Goal: Information Seeking & Learning: Learn about a topic

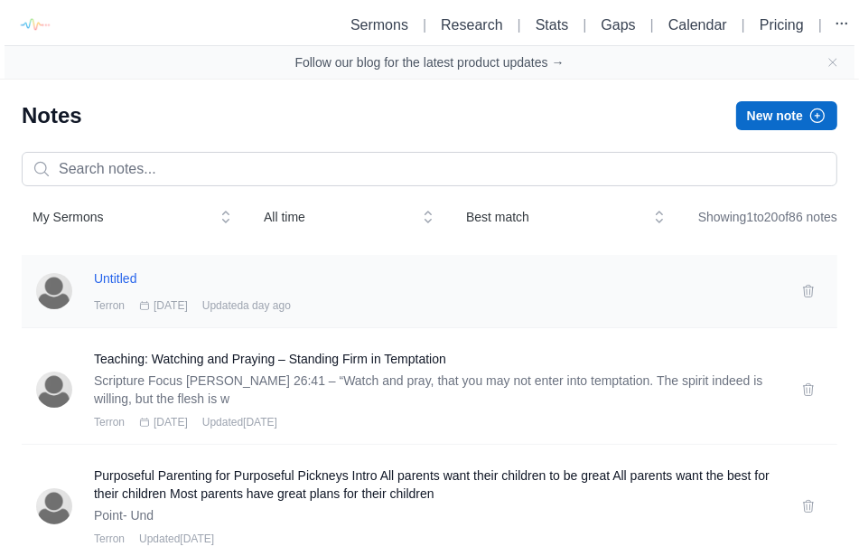
click at [110, 287] on h3 "Untitled" at bounding box center [437, 278] width 686 height 18
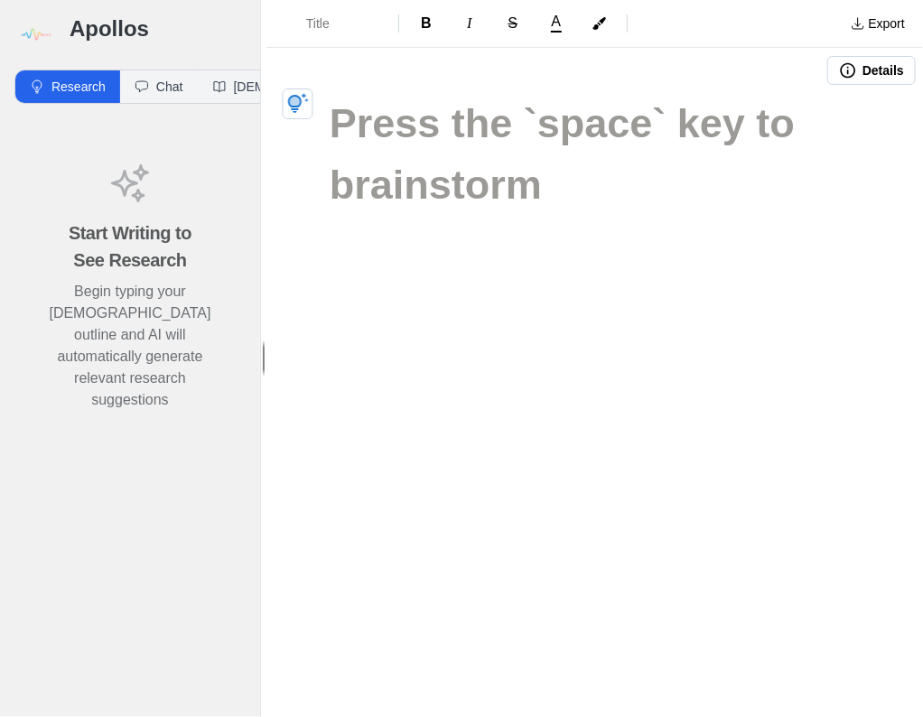
click at [768, 293] on div "Title B I S A Export Details" at bounding box center [594, 358] width 657 height 717
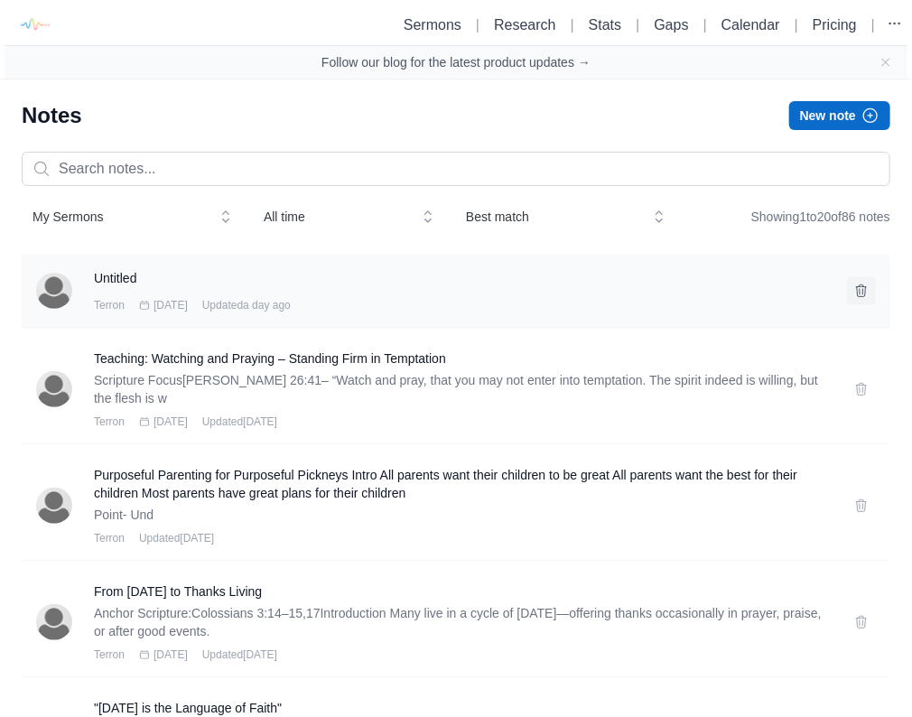
click at [858, 295] on icon at bounding box center [862, 291] width 10 height 12
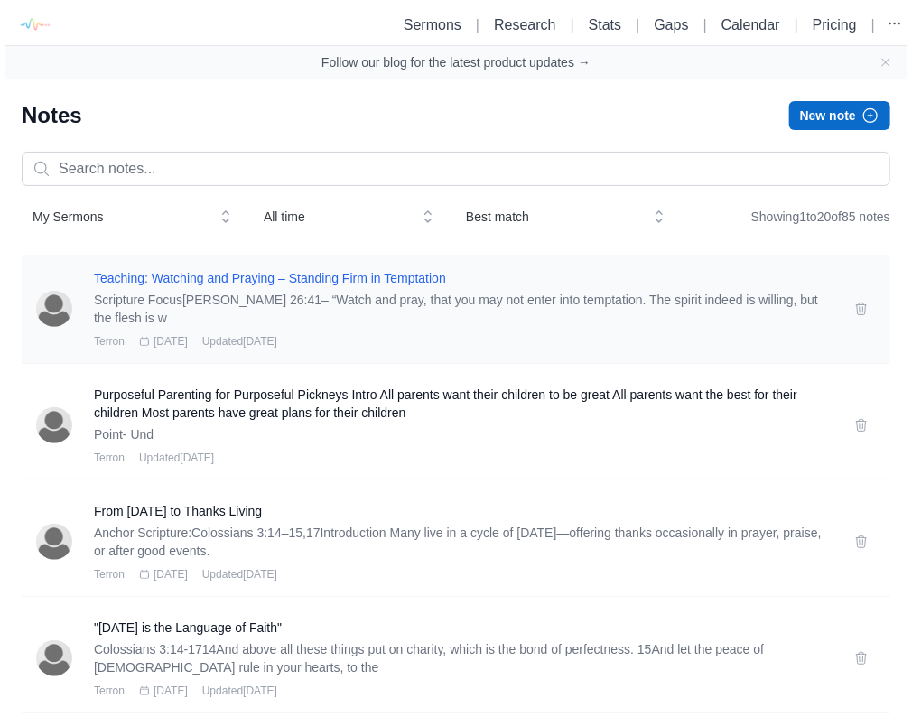
click at [235, 276] on h3 "Teaching: Watching and Praying – Standing Firm in Temptation" at bounding box center [463, 278] width 739 height 18
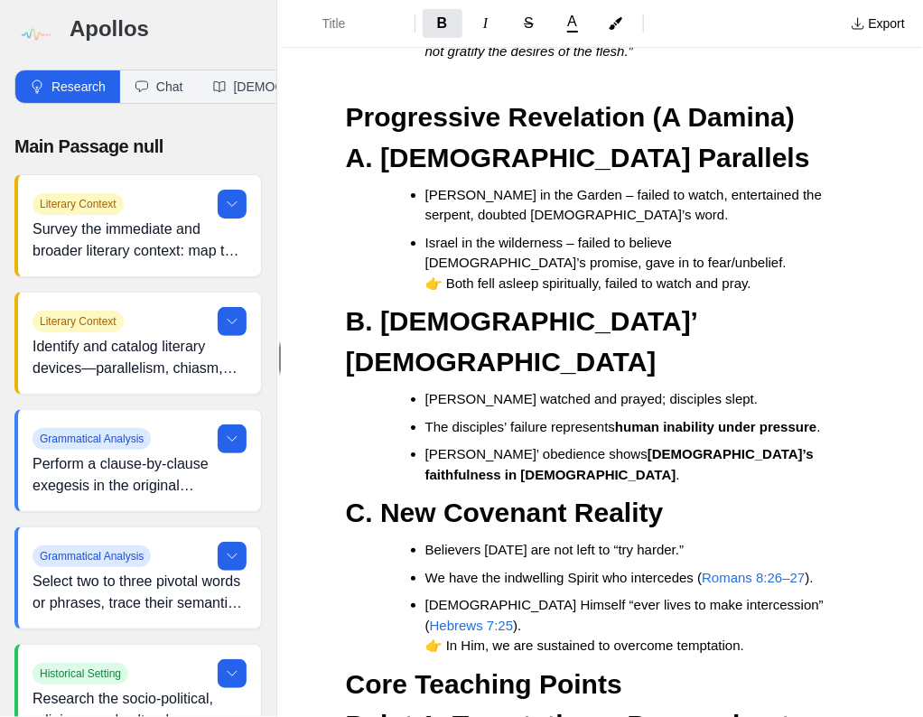
scroll to position [2168, 0]
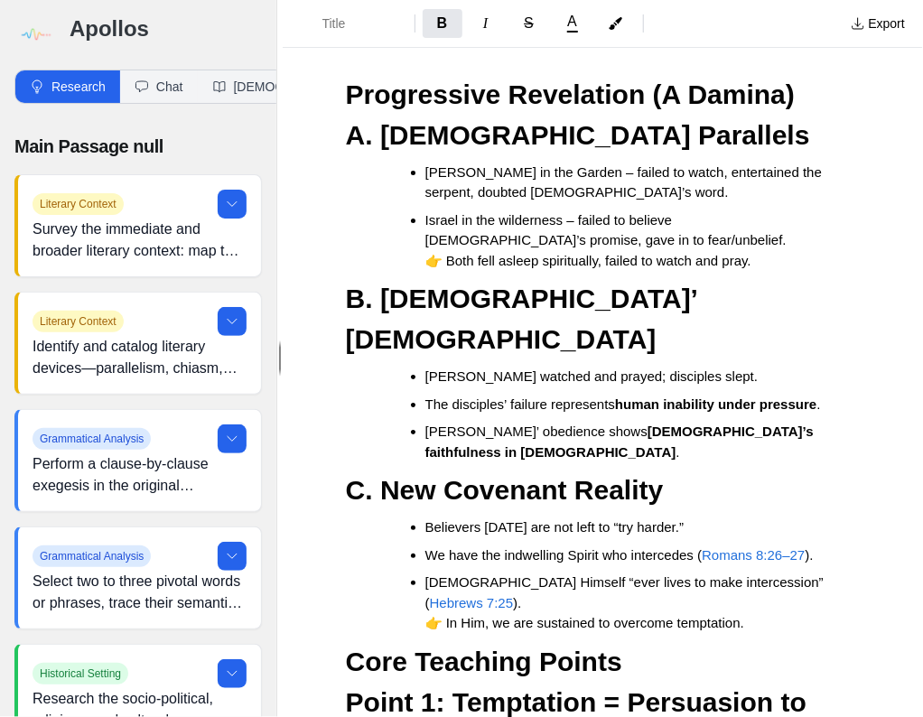
click at [750, 547] on span "Romans 8:26–27" at bounding box center [753, 554] width 103 height 15
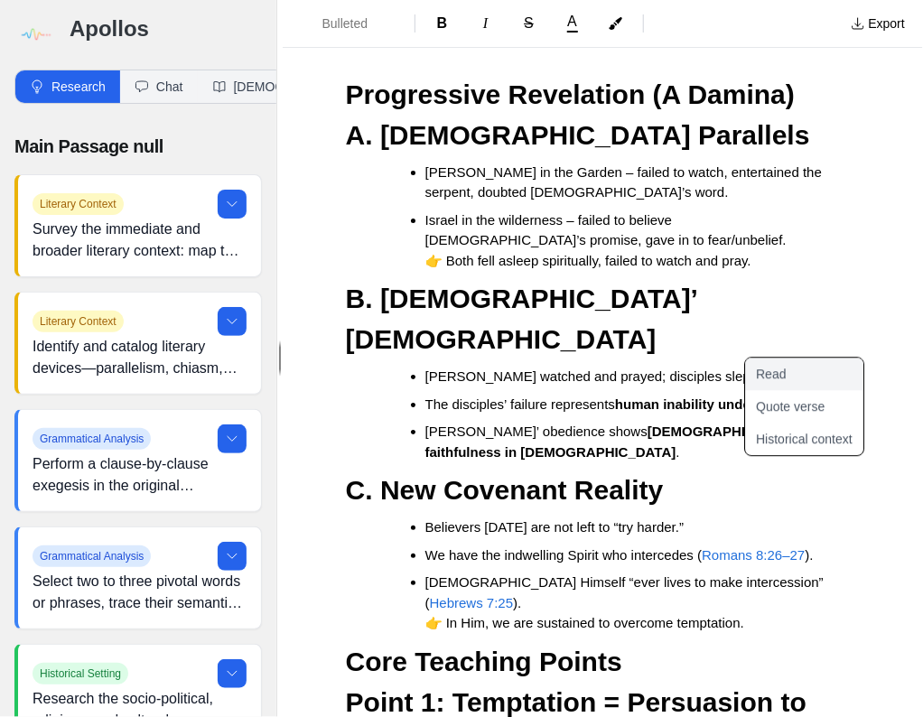
click at [782, 380] on button "Read" at bounding box center [815, 374] width 140 height 33
type input "Romans 8:26-27 kjv"
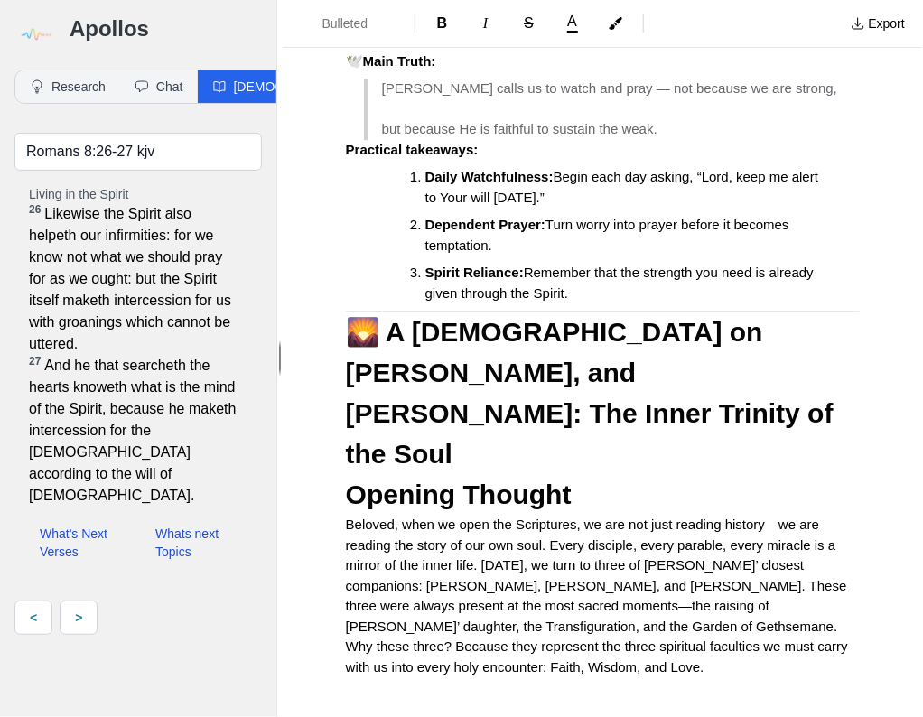
scroll to position [6648, 0]
